Goal: Communication & Community: Participate in discussion

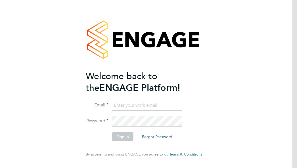
type input "Frank.Pocock@morganhunt.com"
click at [118, 135] on button "Sign In" at bounding box center [123, 136] width 22 height 9
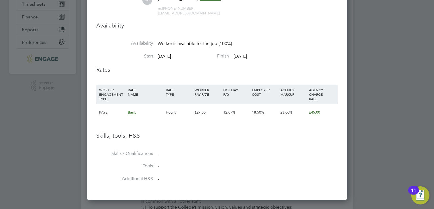
scroll to position [3, 3]
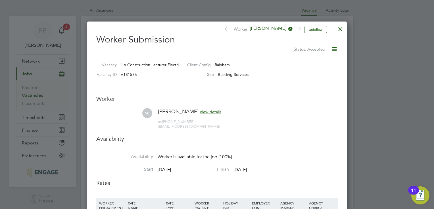
click at [297, 27] on div at bounding box center [340, 28] width 10 height 10
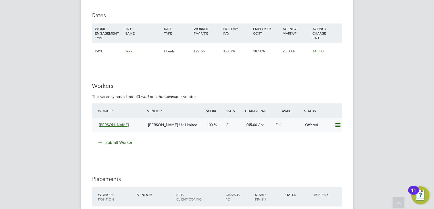
click at [142, 123] on div "[PERSON_NAME]" at bounding box center [120, 125] width 49 height 9
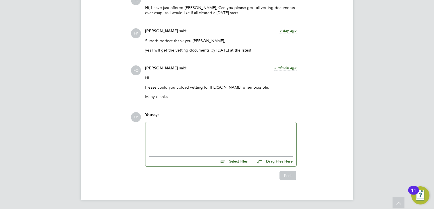
click at [175, 116] on div "You say:" at bounding box center [220, 117] width 151 height 10
click at [165, 133] on div at bounding box center [221, 138] width 144 height 24
click at [293, 168] on button "Post" at bounding box center [287, 175] width 17 height 9
